Goal: Task Accomplishment & Management: Manage account settings

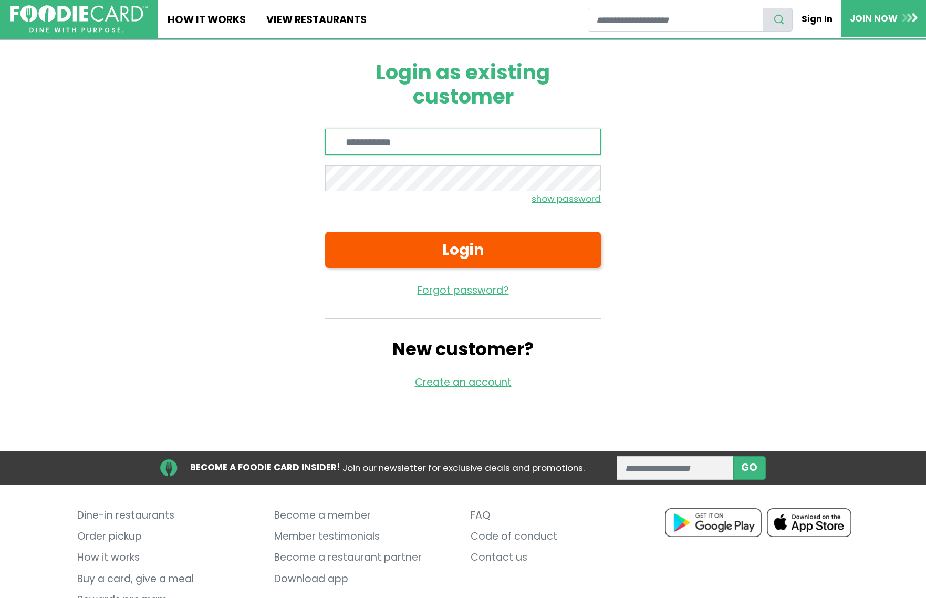
type input "**********"
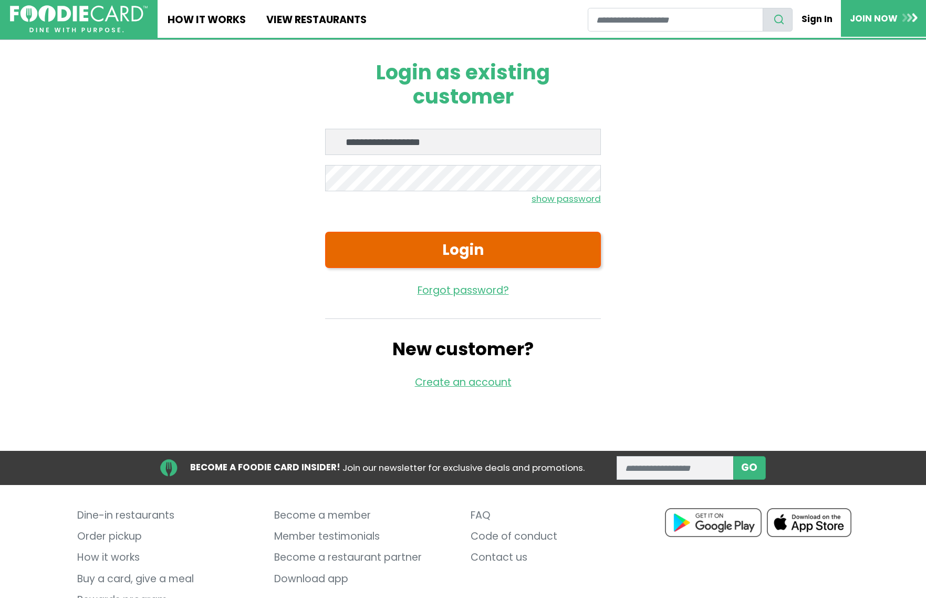
click at [510, 255] on button "Login" at bounding box center [463, 250] width 276 height 36
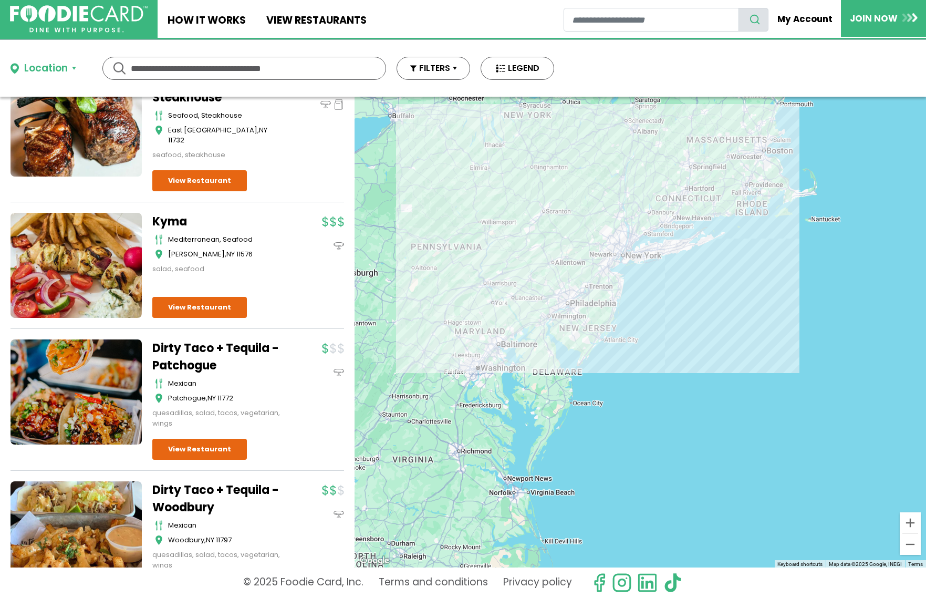
scroll to position [118, 0]
click at [815, 17] on link "My Account" at bounding box center [804, 18] width 72 height 23
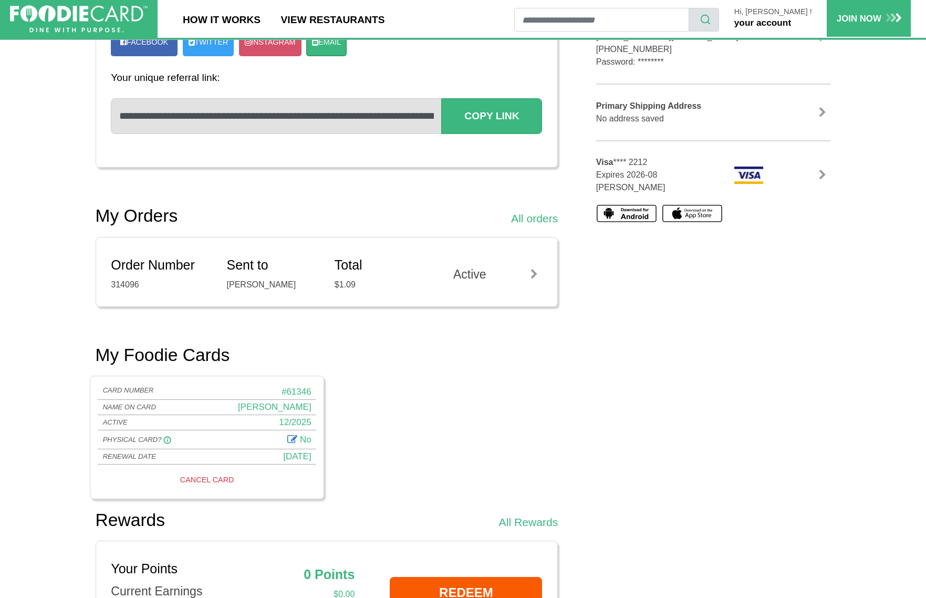
scroll to position [60, 0]
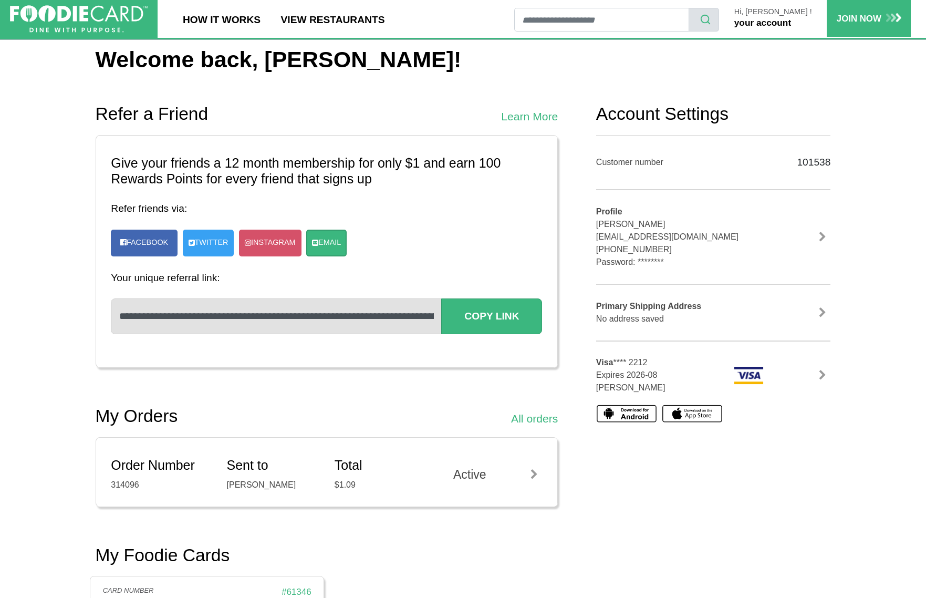
click at [824, 373] on link at bounding box center [822, 375] width 16 height 11
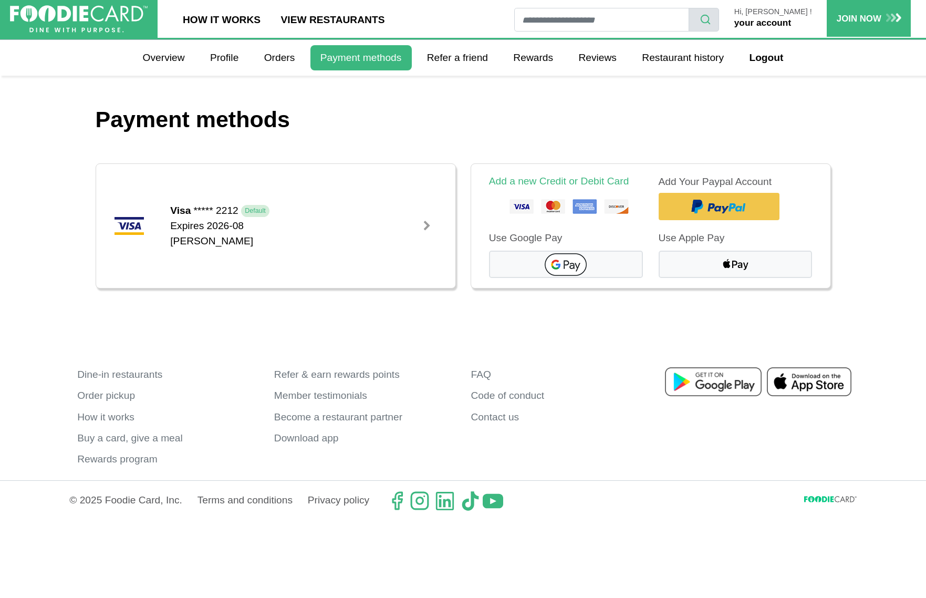
click at [427, 194] on div "Edit" at bounding box center [431, 226] width 28 height 104
click at [425, 224] on div at bounding box center [427, 226] width 11 height 11
click at [129, 227] on img at bounding box center [129, 225] width 31 height 19
click at [252, 210] on span "Default" at bounding box center [255, 211] width 28 height 12
click at [428, 225] on div at bounding box center [427, 226] width 11 height 11
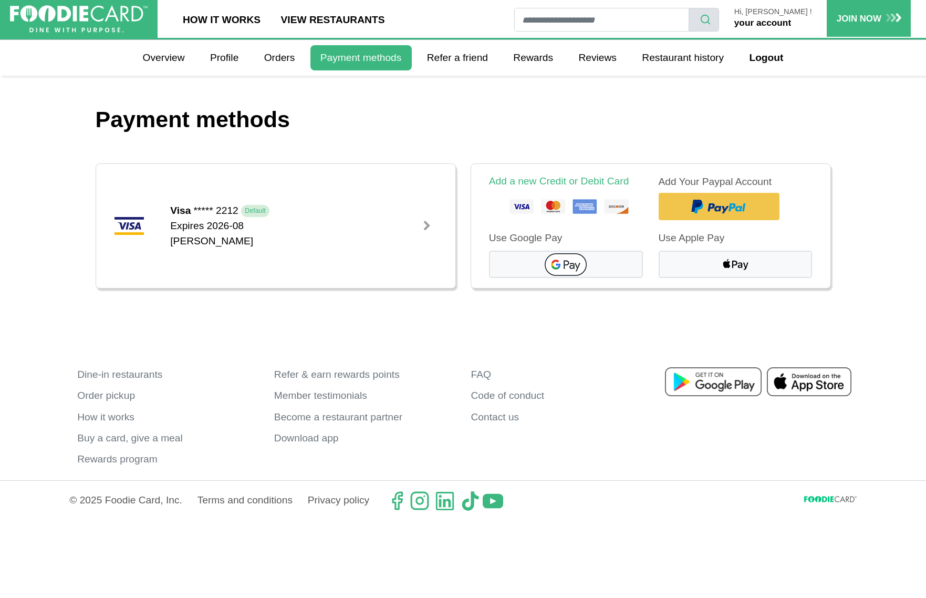
click at [791, 20] on link "your account" at bounding box center [762, 22] width 57 height 11
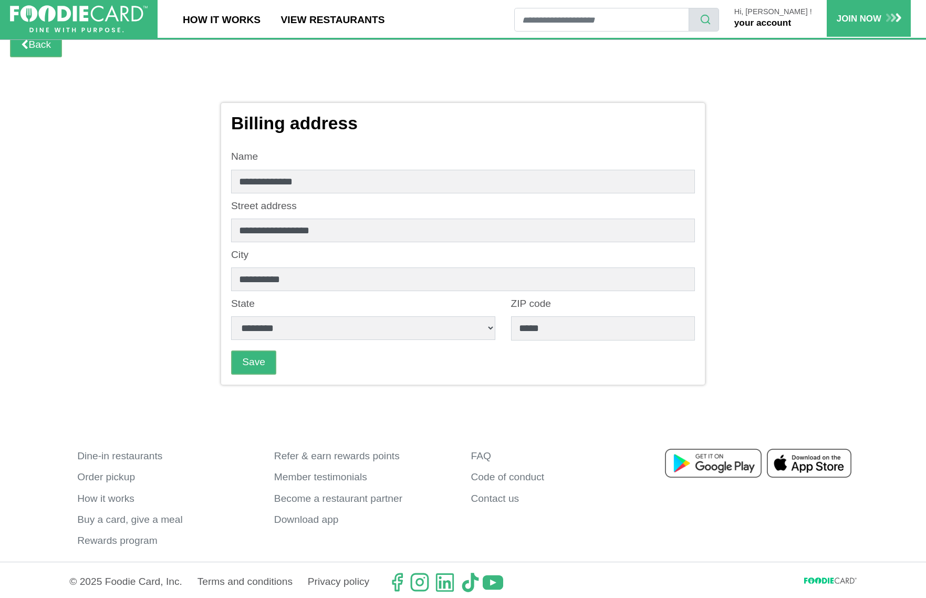
scroll to position [53, 0]
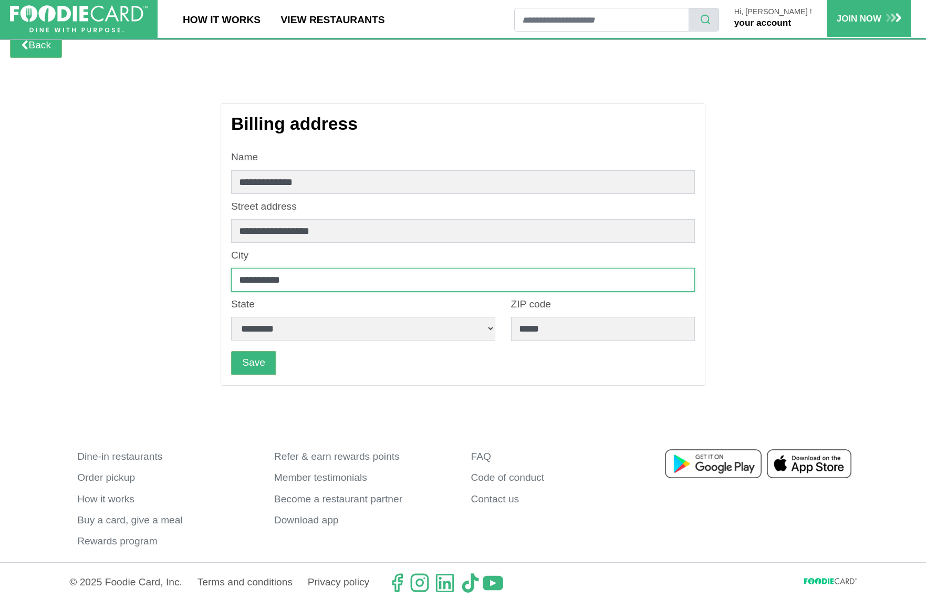
drag, startPoint x: 314, startPoint y: 275, endPoint x: 198, endPoint y: 269, distance: 116.2
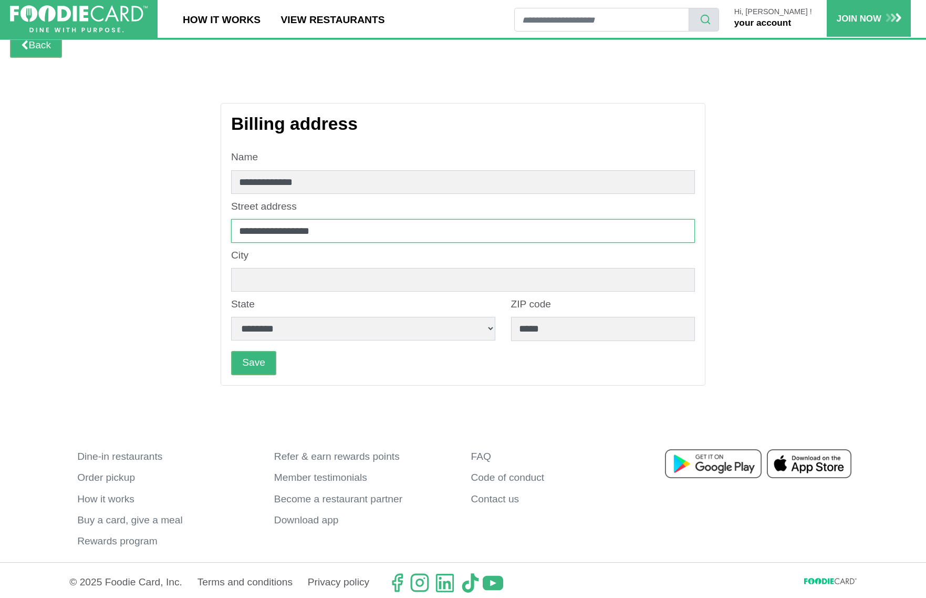
drag, startPoint x: 281, startPoint y: 227, endPoint x: 209, endPoint y: 231, distance: 72.6
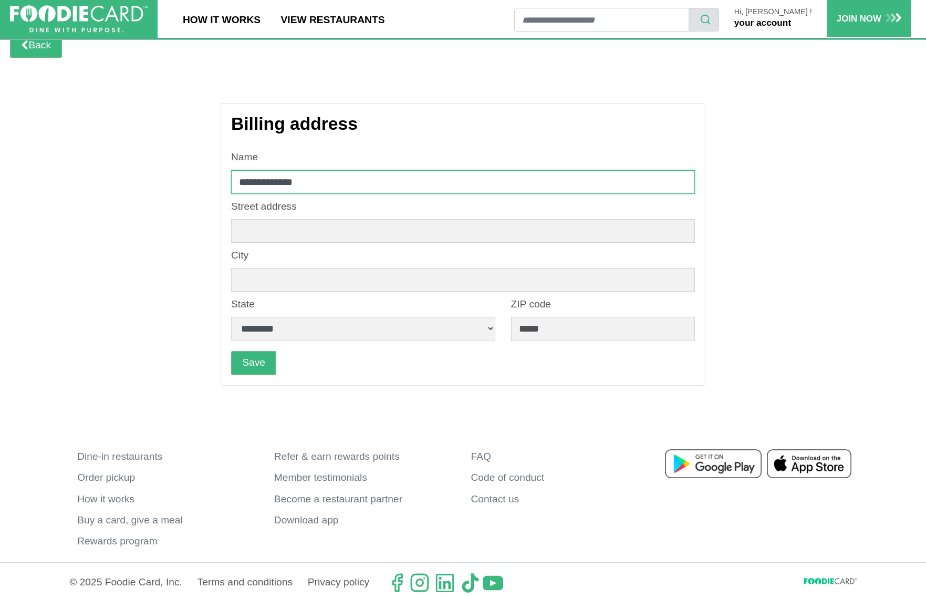
drag, startPoint x: 344, startPoint y: 180, endPoint x: 210, endPoint y: 173, distance: 134.6
drag, startPoint x: 340, startPoint y: 179, endPoint x: 224, endPoint y: 176, distance: 116.6
click at [224, 176] on div "**********" at bounding box center [463, 244] width 485 height 283
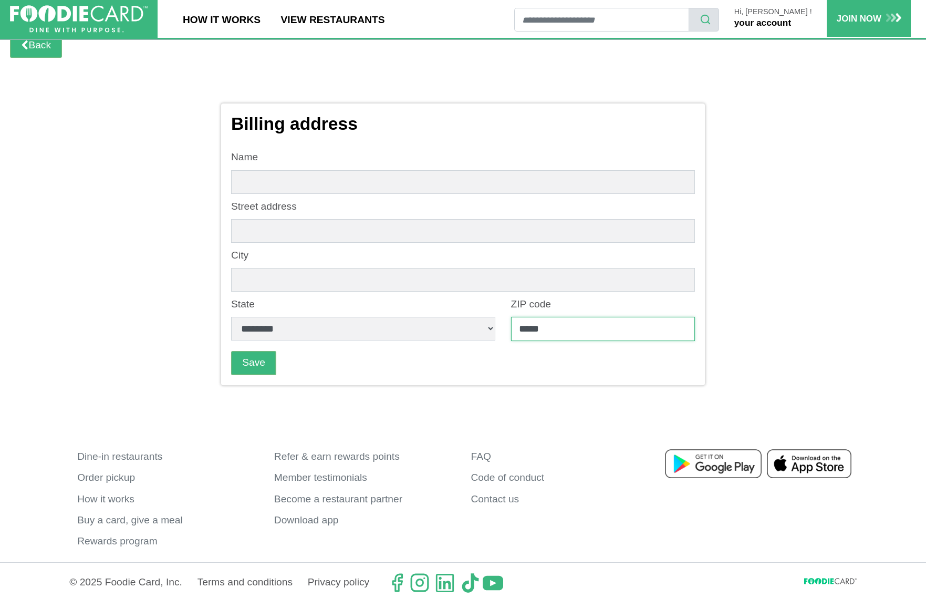
drag, startPoint x: 567, startPoint y: 328, endPoint x: 499, endPoint y: 322, distance: 68.0
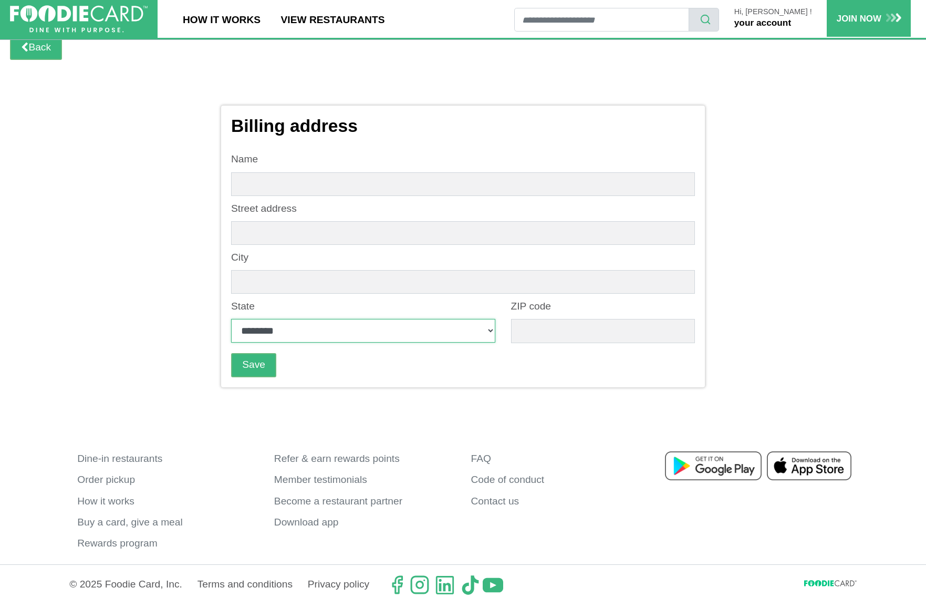
scroll to position [50, 0]
drag, startPoint x: 554, startPoint y: 414, endPoint x: 542, endPoint y: 413, distance: 12.1
click at [554, 414] on div "**********" at bounding box center [463, 249] width 735 height 358
click at [246, 363] on button "Save" at bounding box center [253, 365] width 45 height 24
click at [250, 362] on button "Save" at bounding box center [253, 365] width 45 height 24
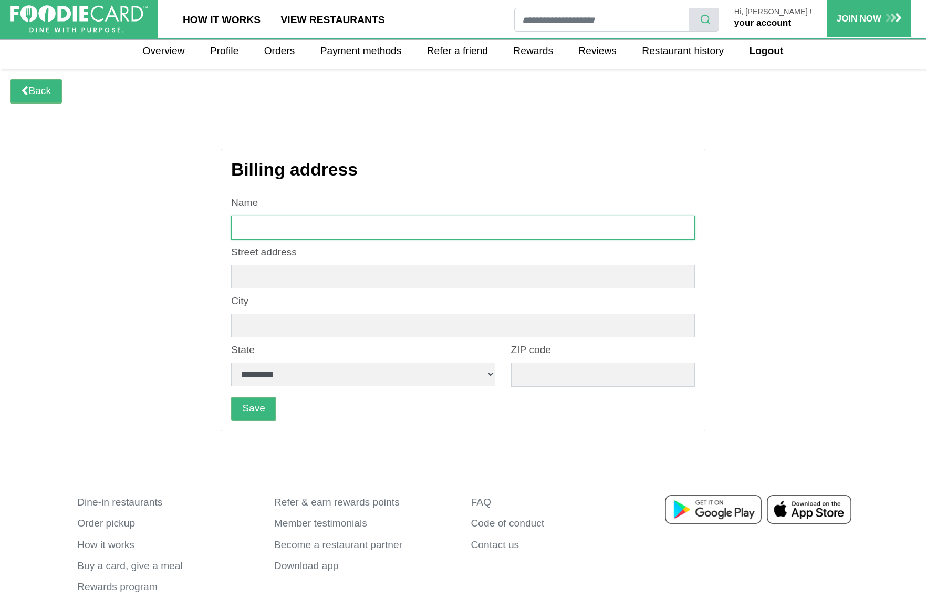
scroll to position [7, 0]
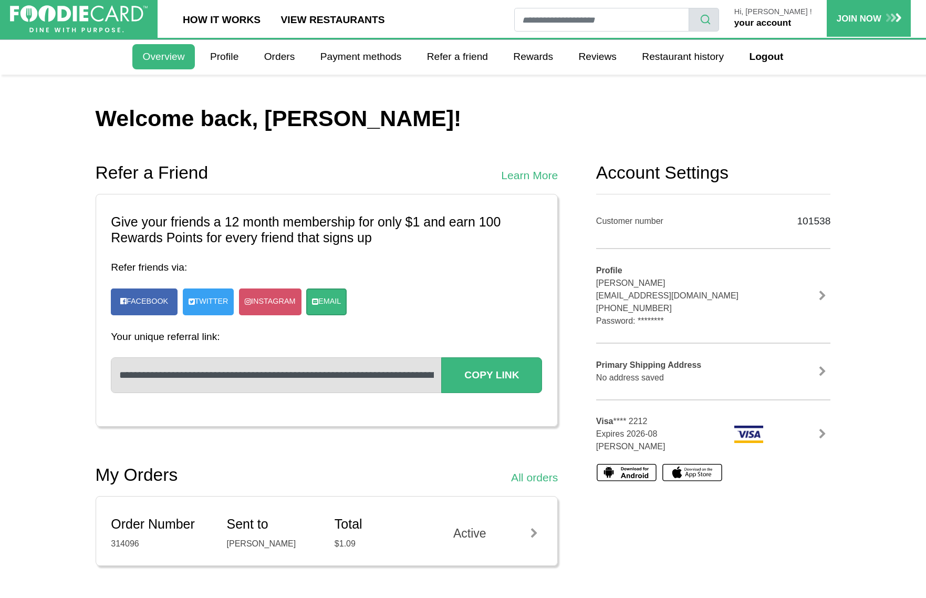
scroll to position [1, 0]
click at [224, 56] on link "Profile" at bounding box center [224, 56] width 49 height 25
